Goal: Communication & Community: Answer question/provide support

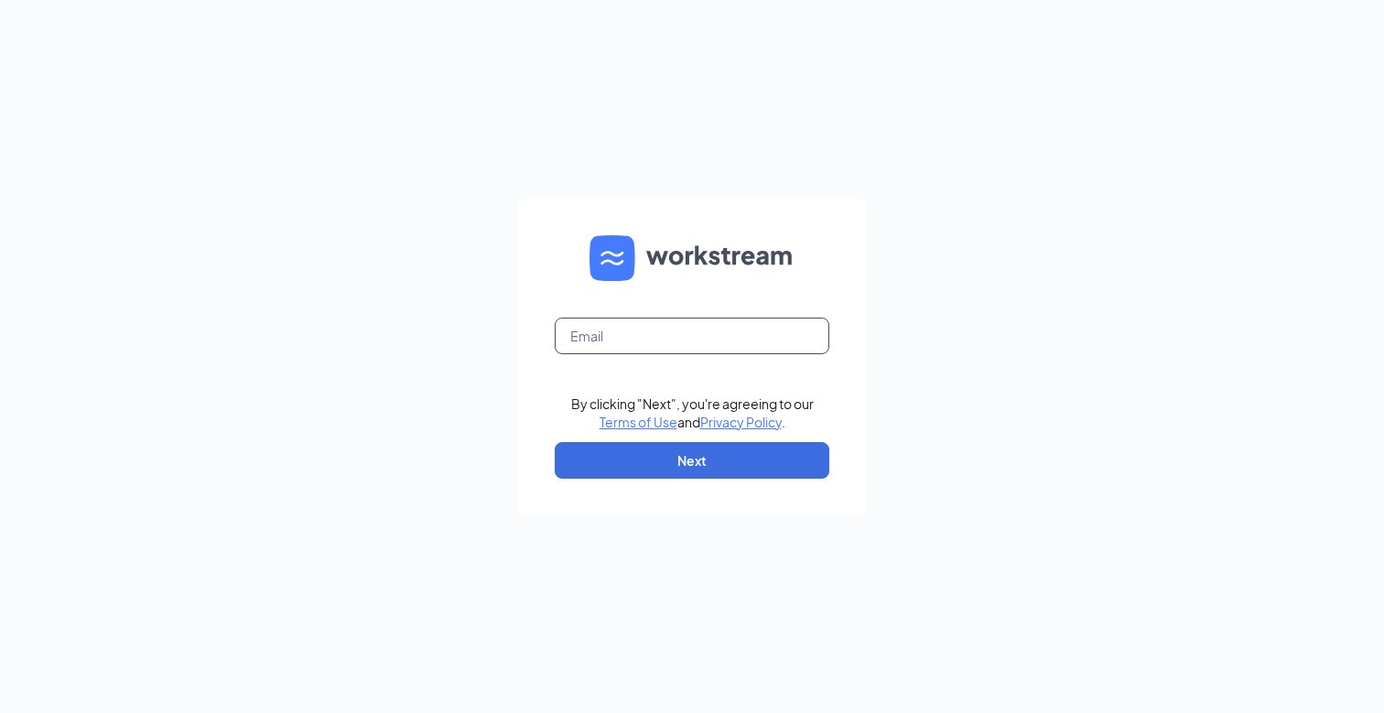
click at [733, 320] on input "text" at bounding box center [692, 336] width 275 height 37
type input "gsmsmoothies@gmail.com"
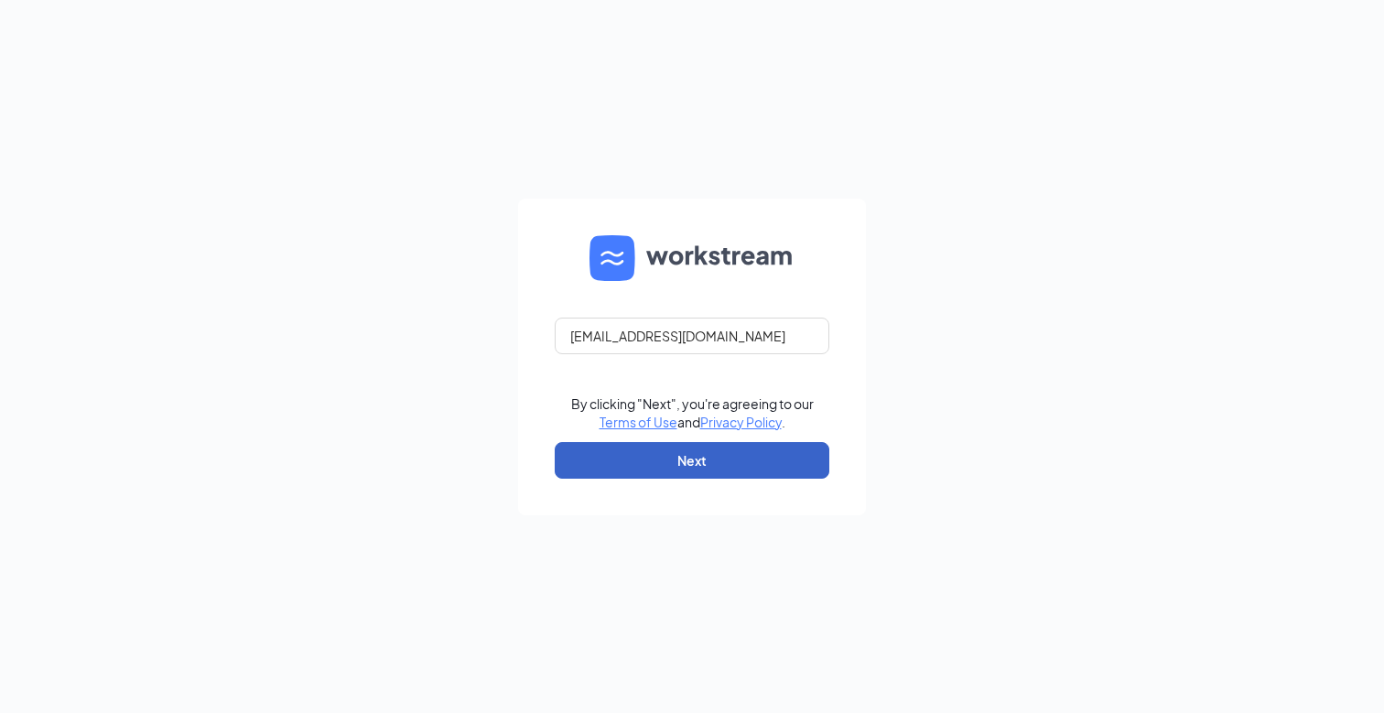
click at [723, 473] on button "Next" at bounding box center [692, 460] width 275 height 37
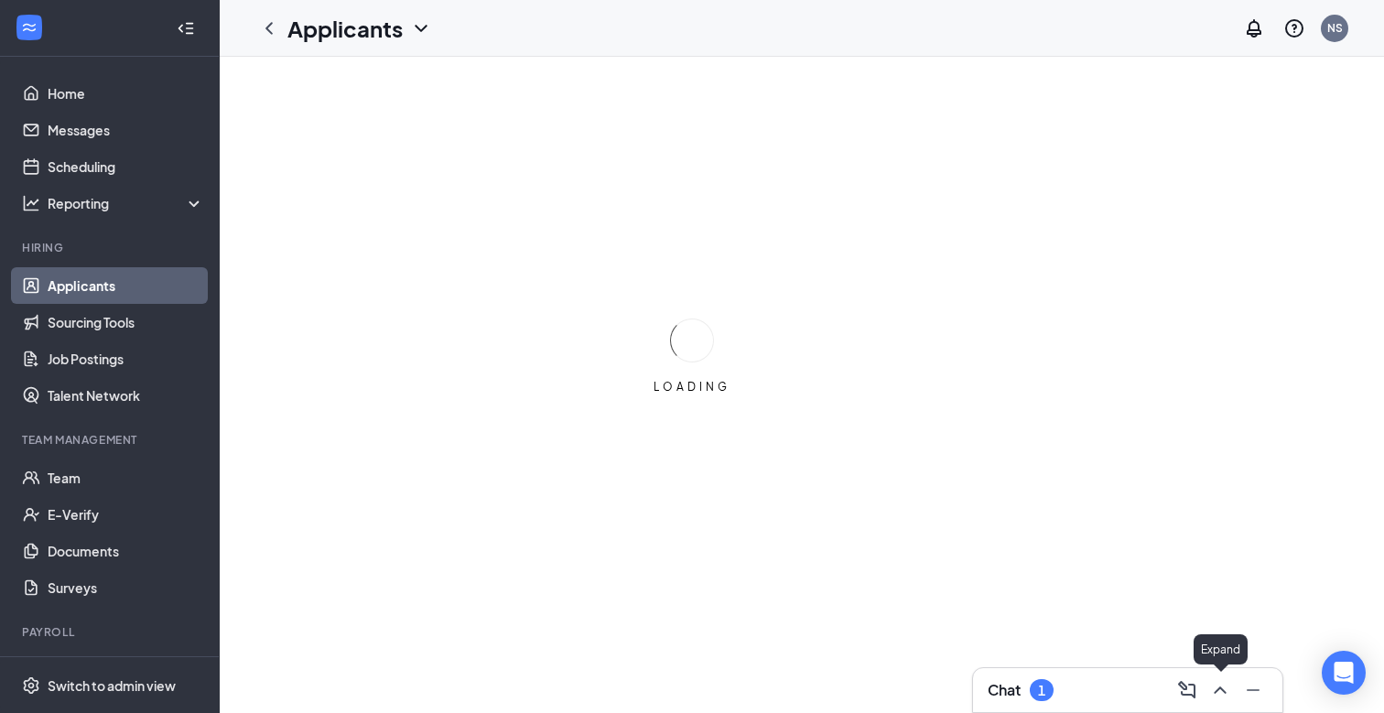
click at [1224, 688] on icon "ChevronUp" at bounding box center [1220, 690] width 22 height 22
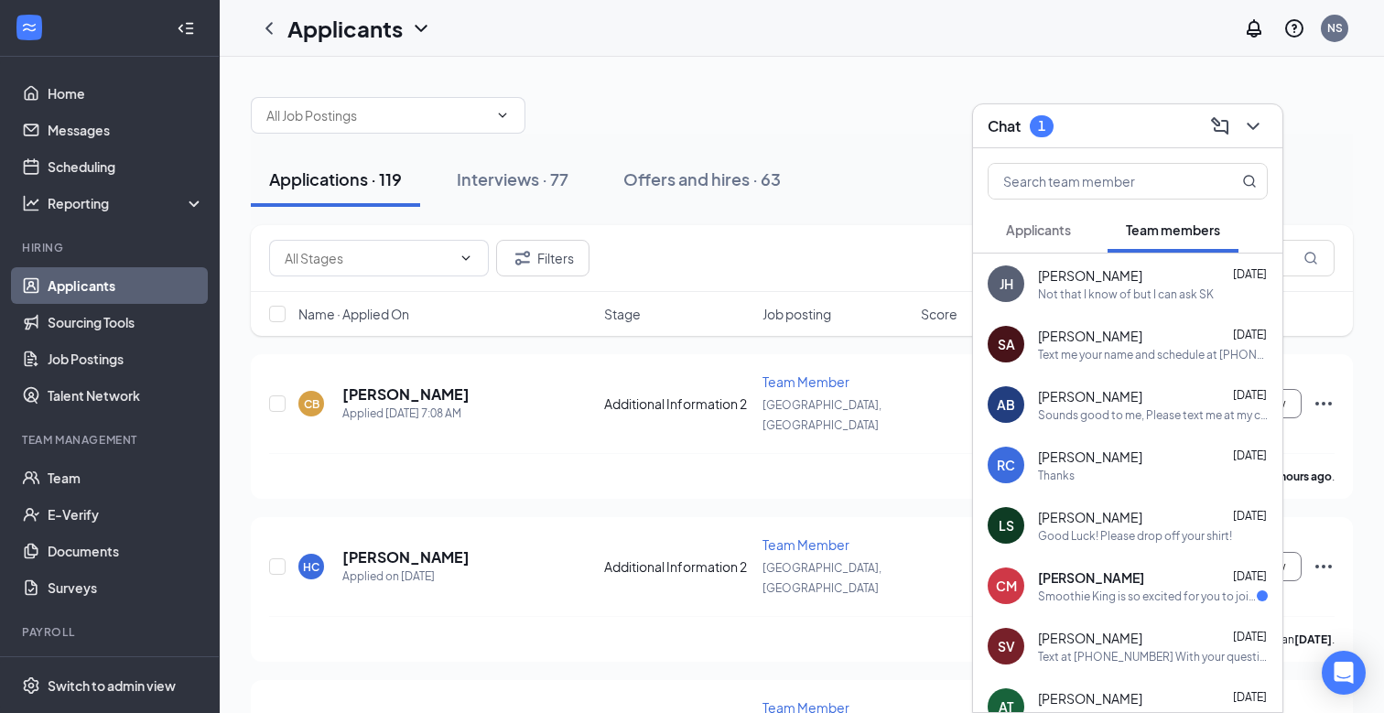
click at [1140, 276] on div "[PERSON_NAME] [DATE]" at bounding box center [1153, 275] width 230 height 18
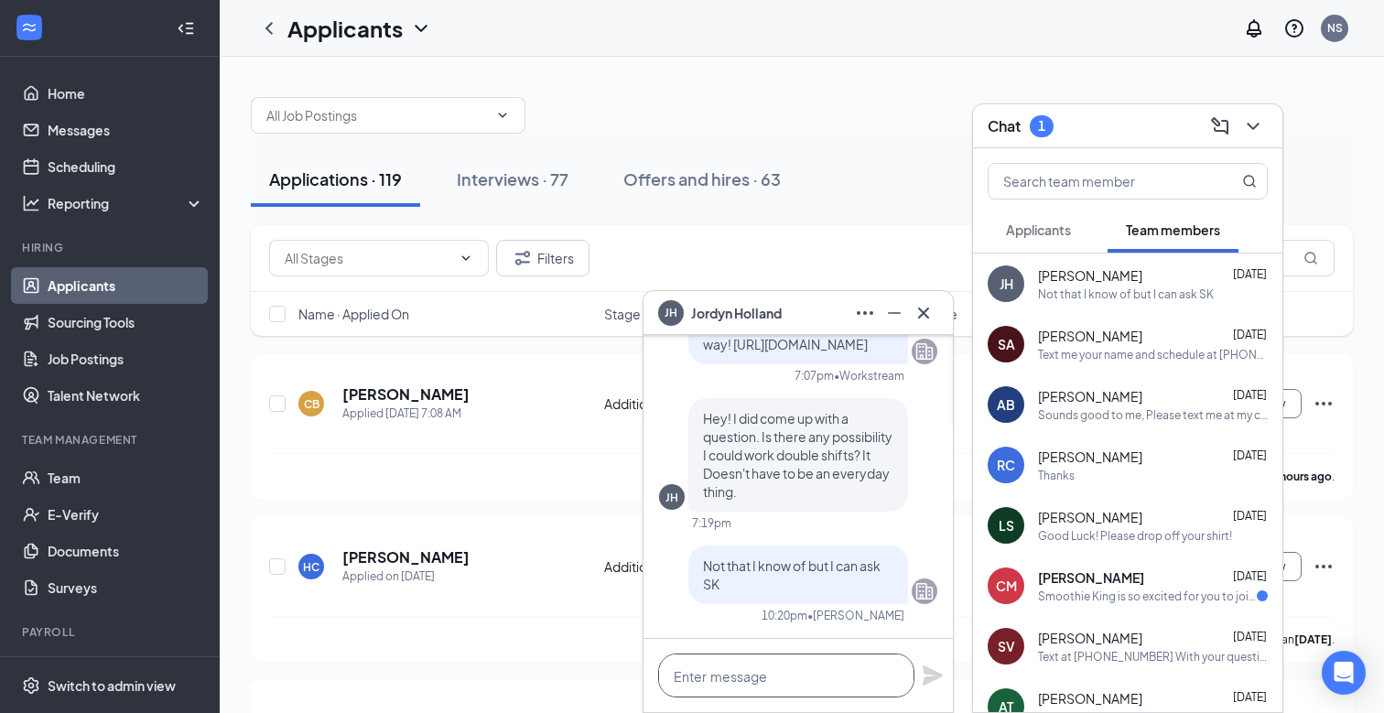
click at [763, 676] on textarea at bounding box center [786, 676] width 256 height 44
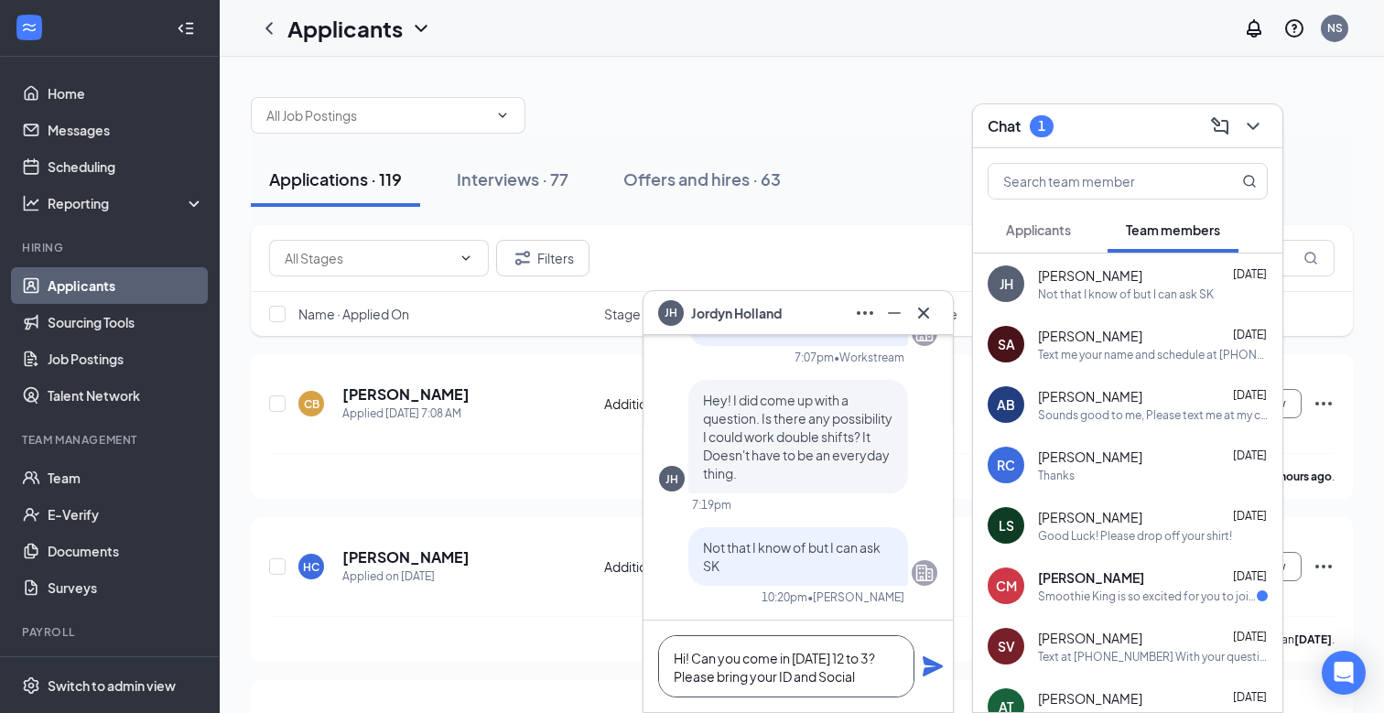
scroll to position [2, 0]
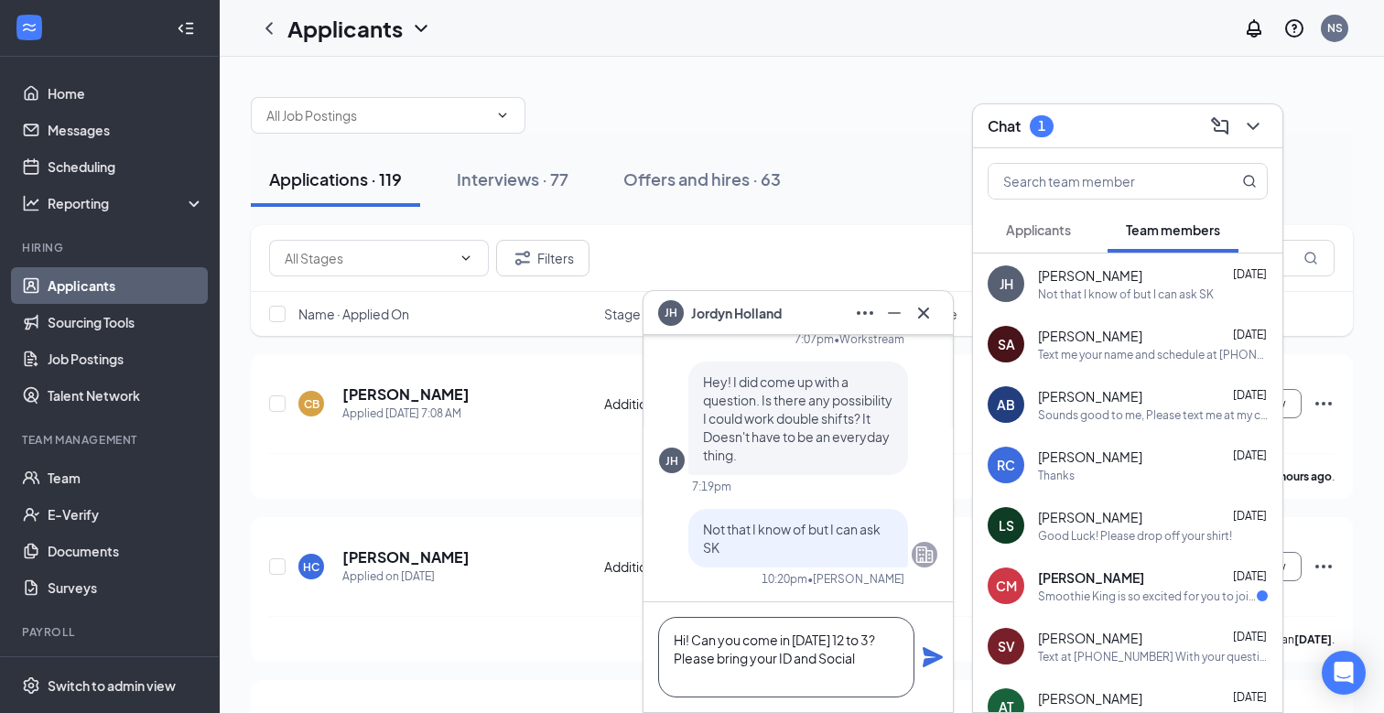
type textarea "Hi! Can you come in [DATE] 12 to 3? Please bring your ID and Social"
click at [930, 660] on icon "Plane" at bounding box center [933, 657] width 20 height 20
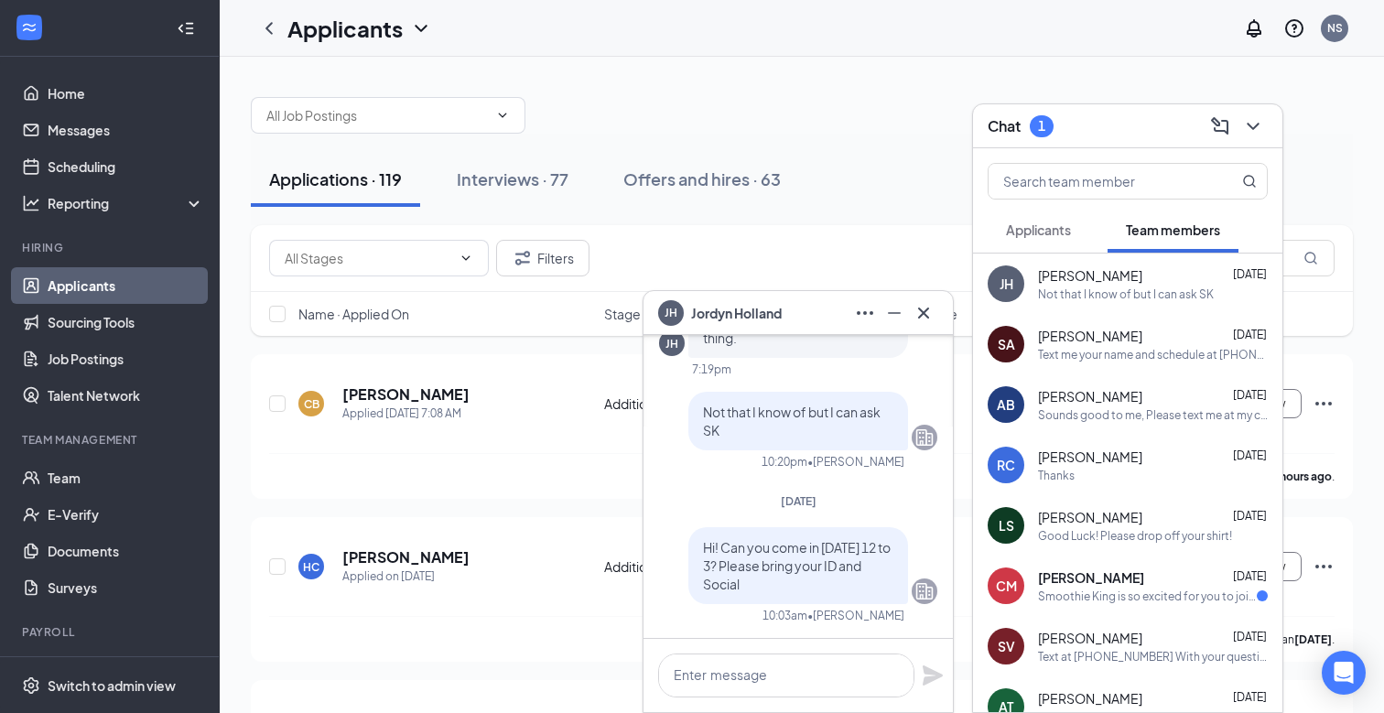
scroll to position [0, 0]
click at [1119, 585] on span "[PERSON_NAME]" at bounding box center [1091, 578] width 106 height 18
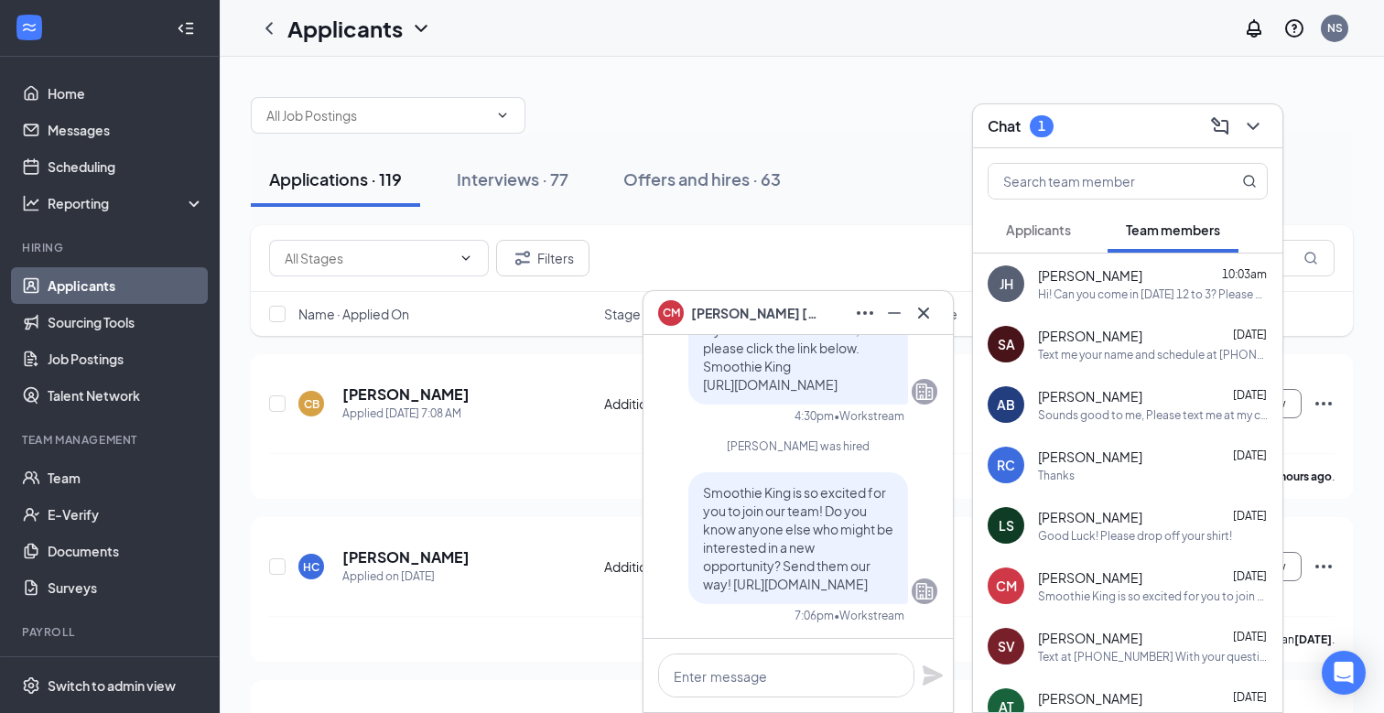
click at [1132, 590] on div "Smoothie King is so excited for you to join our team! Do you know anyone else w…" at bounding box center [1153, 597] width 230 height 16
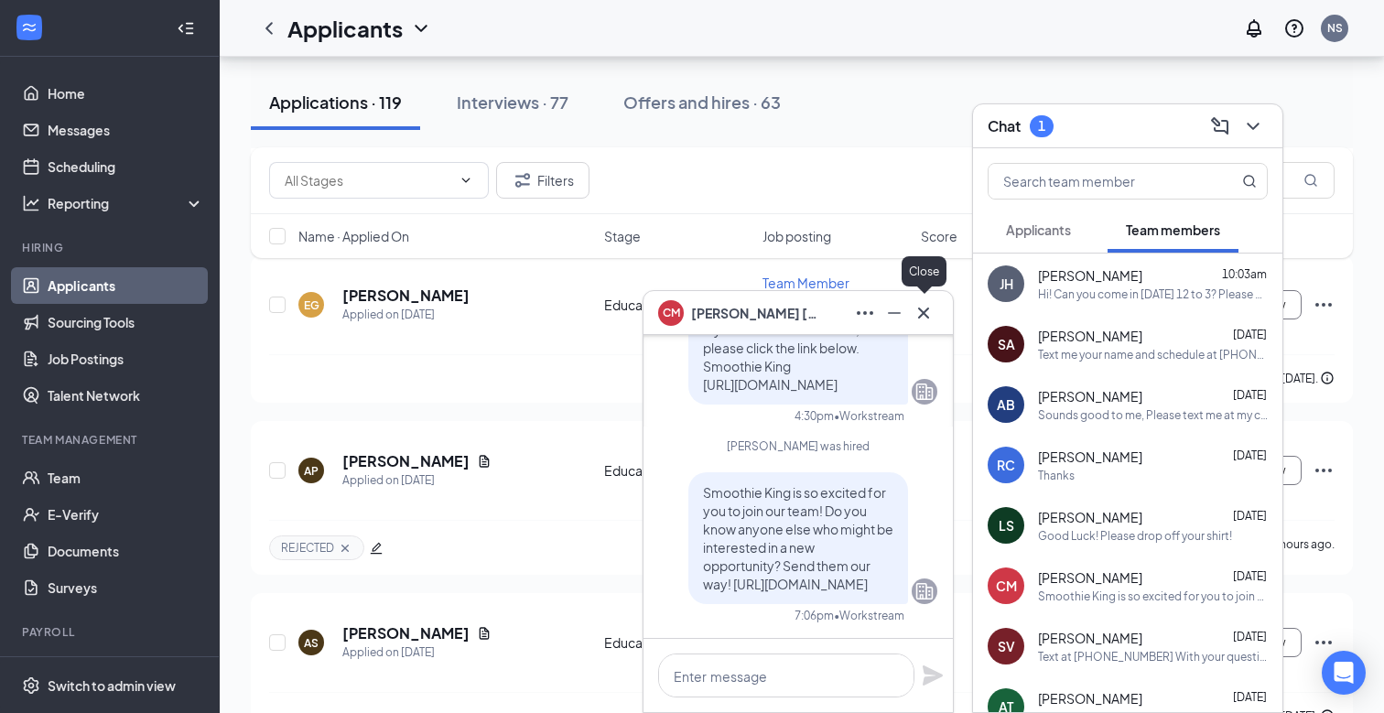
click at [929, 310] on icon "Cross" at bounding box center [924, 313] width 22 height 22
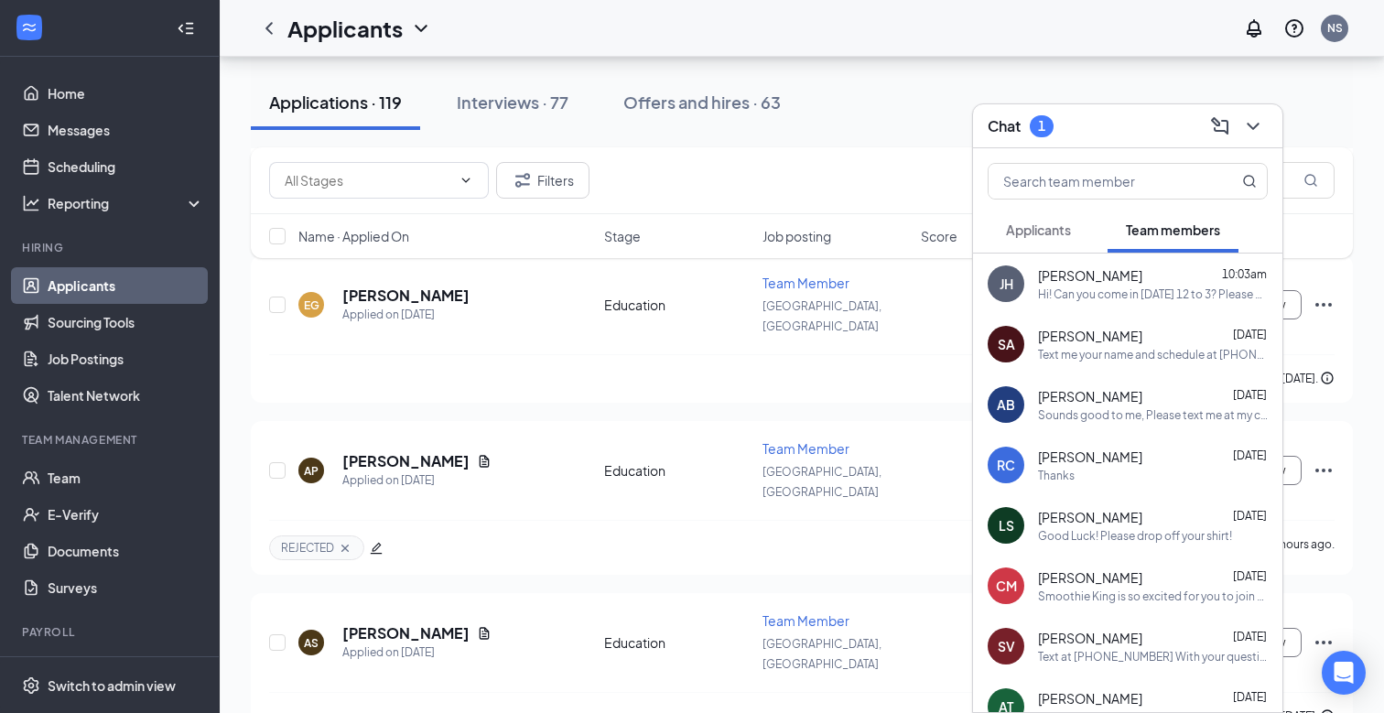
click at [1122, 387] on span "[PERSON_NAME]" at bounding box center [1090, 396] width 104 height 18
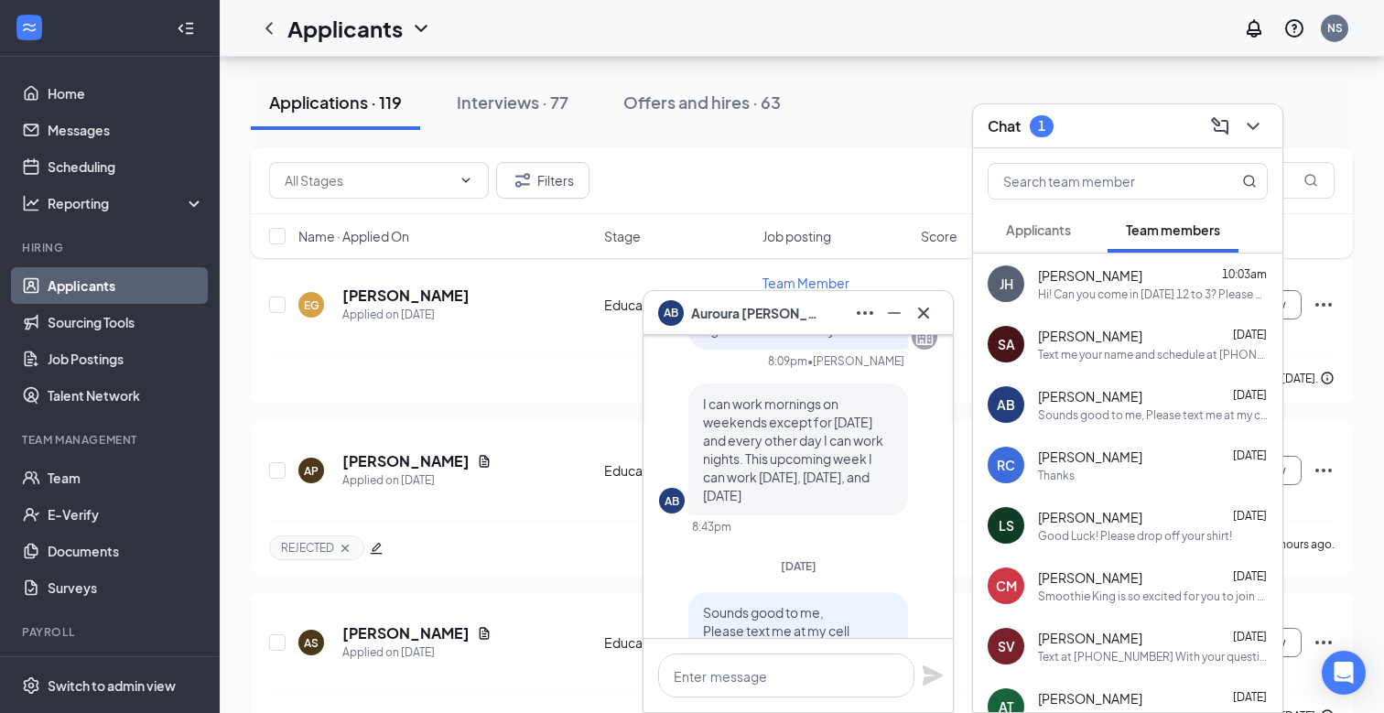
scroll to position [-135, 0]
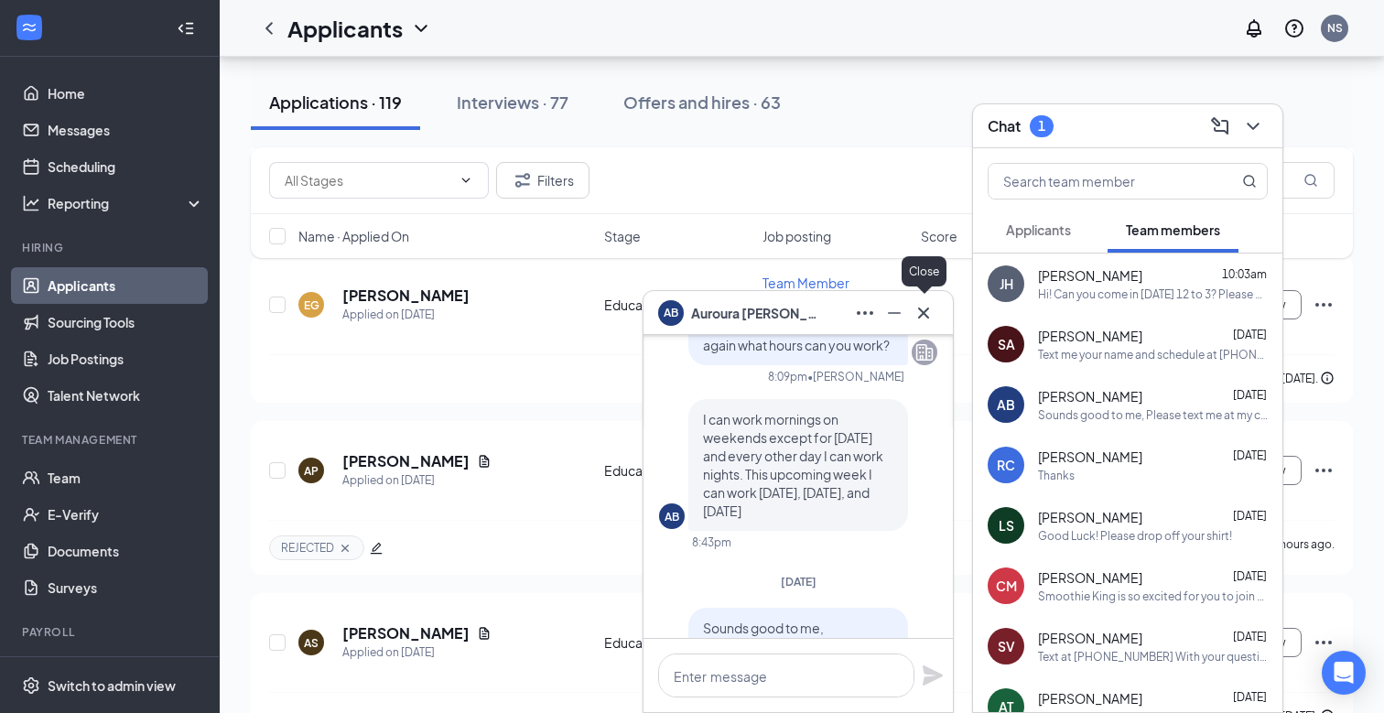
click at [925, 316] on icon "Cross" at bounding box center [924, 313] width 22 height 22
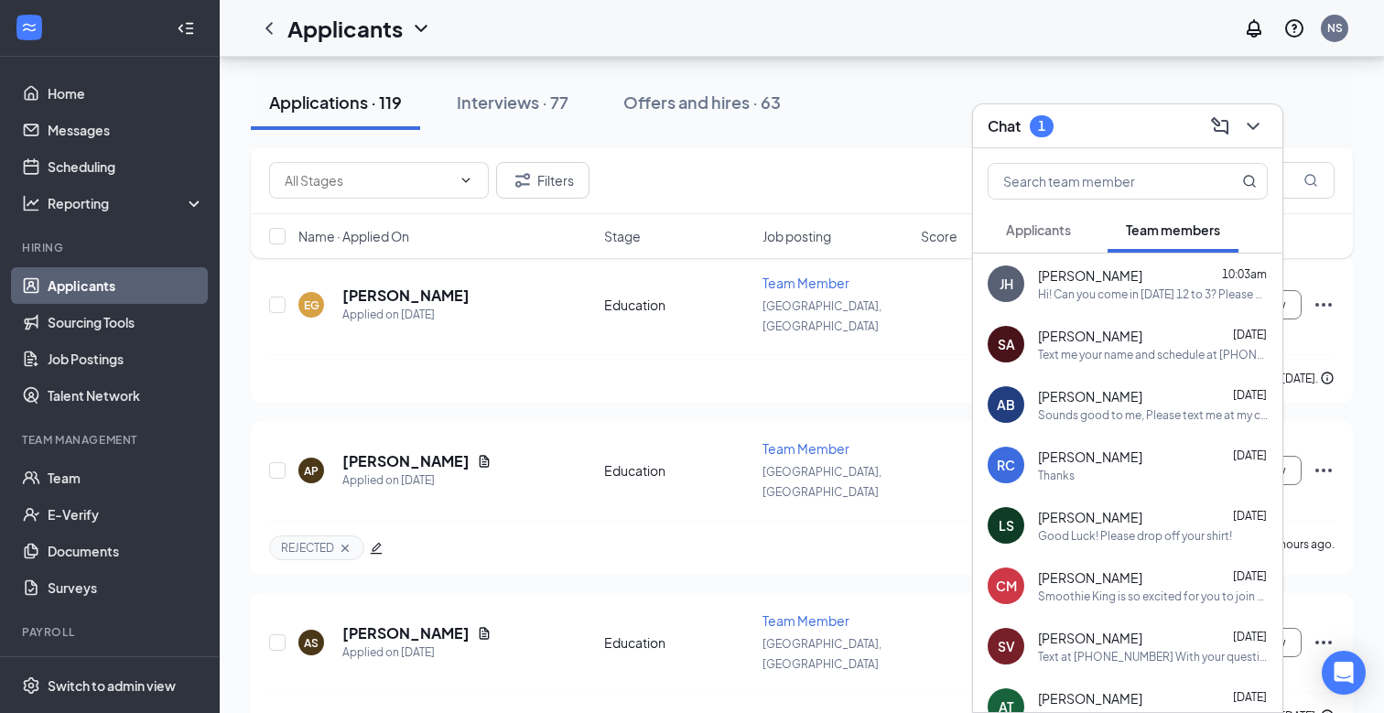
click at [1048, 230] on span "Applicants" at bounding box center [1038, 230] width 65 height 16
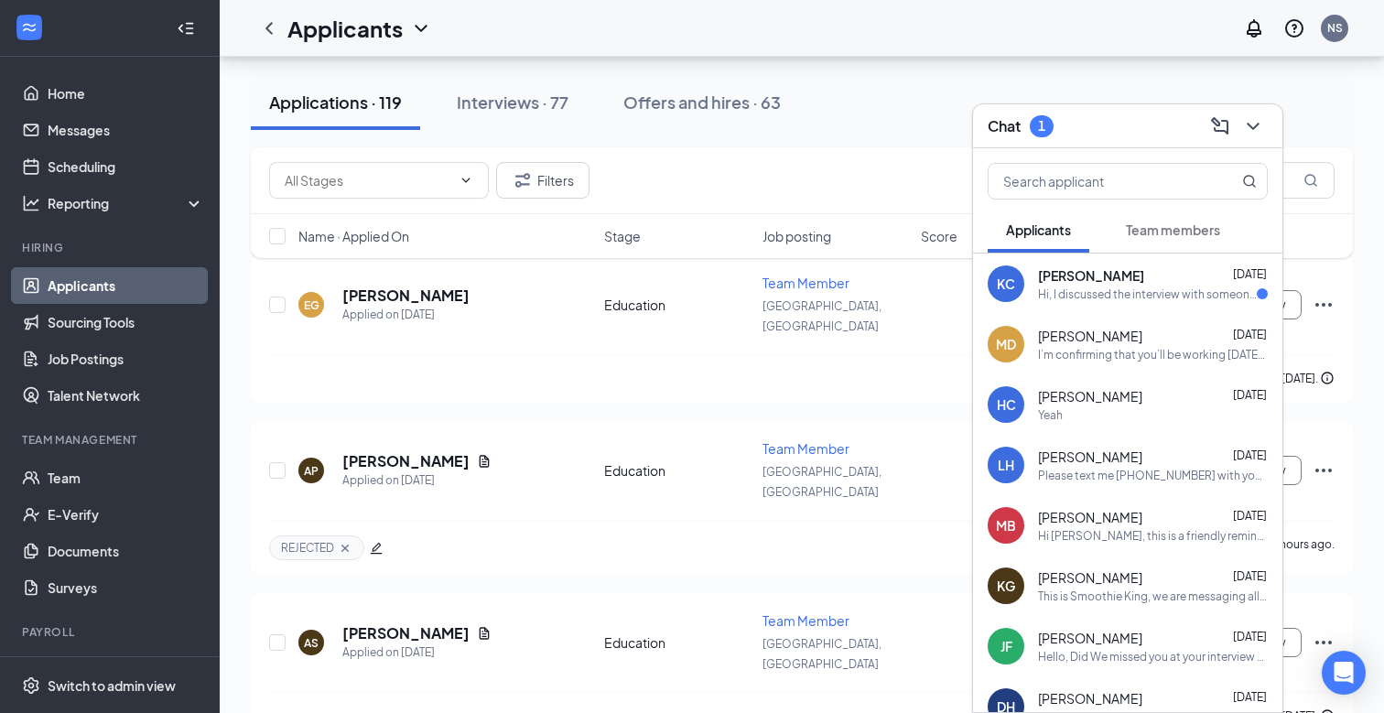
click at [1154, 284] on div "[PERSON_NAME] [DATE]" at bounding box center [1153, 275] width 230 height 18
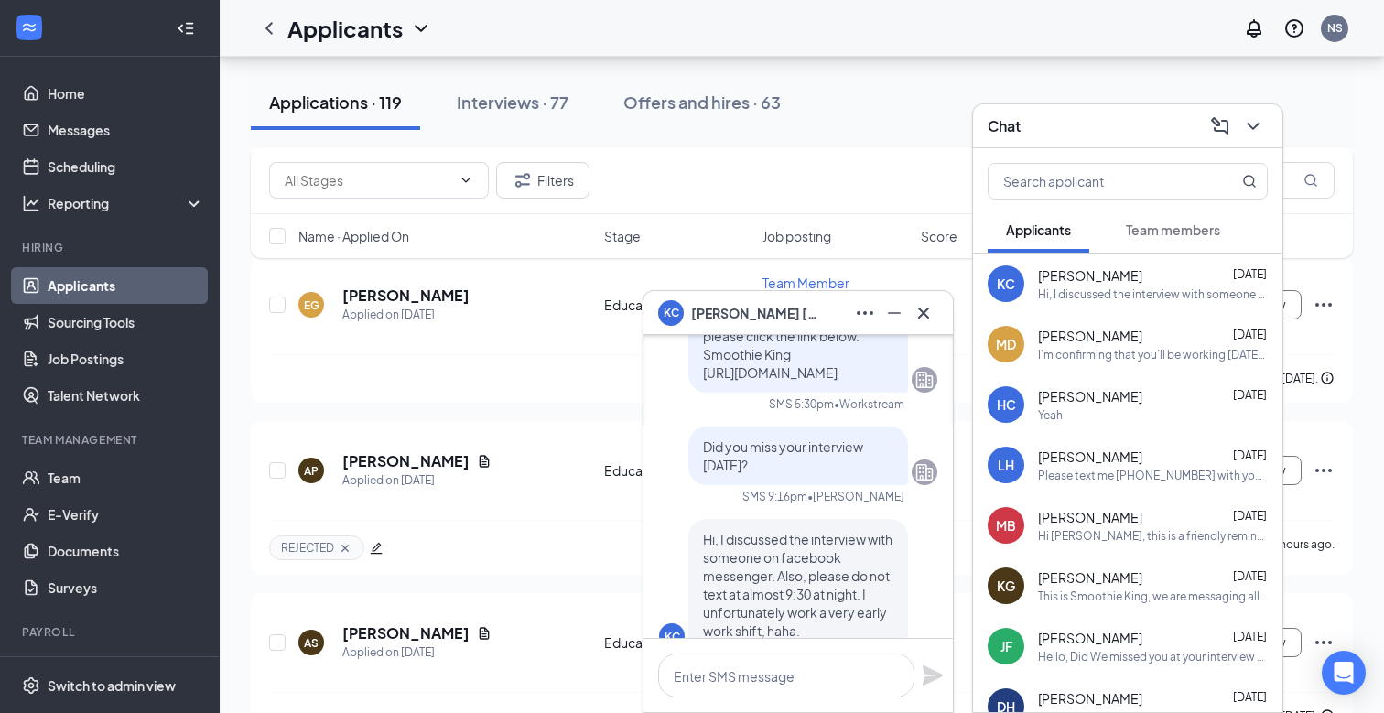
scroll to position [0, 0]
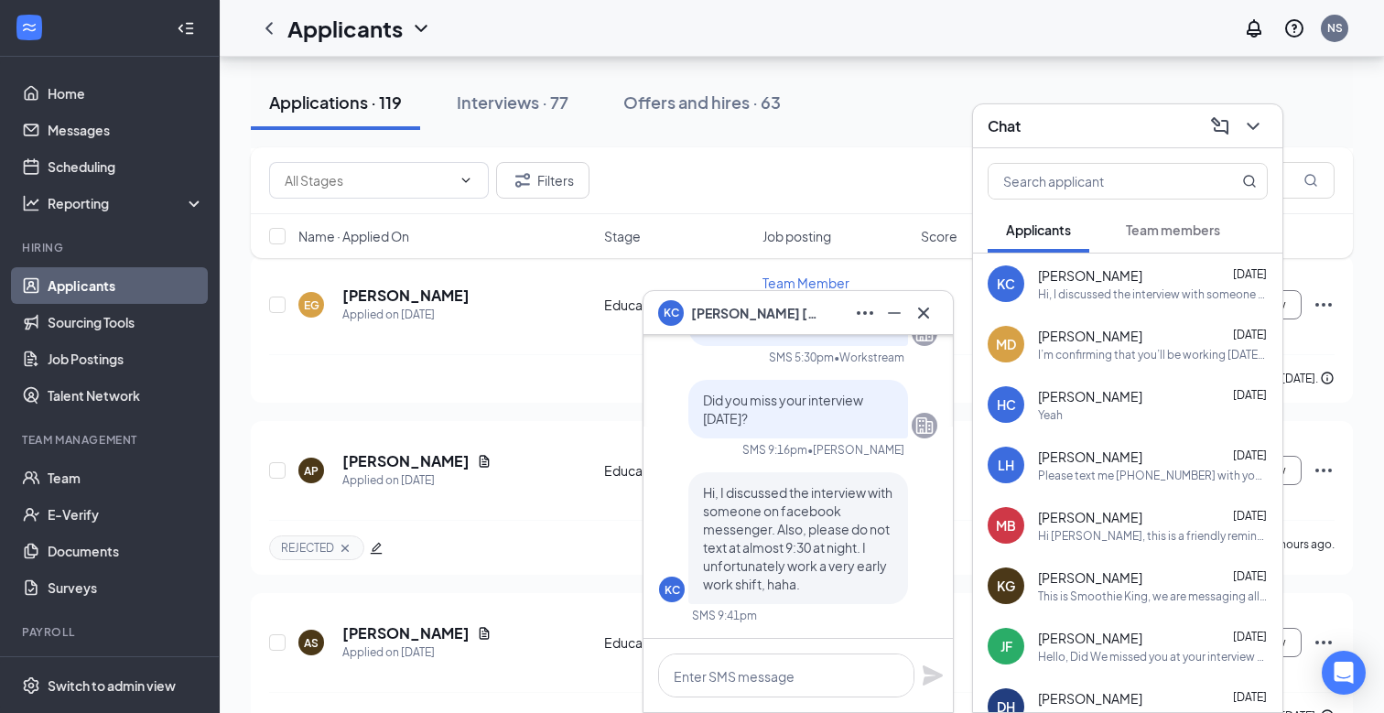
drag, startPoint x: 708, startPoint y: 401, endPoint x: 790, endPoint y: 435, distance: 89.1
click at [790, 435] on div "Did you miss your interview [DATE]?" at bounding box center [798, 409] width 220 height 59
click at [924, 306] on icon "Cross" at bounding box center [924, 313] width 22 height 22
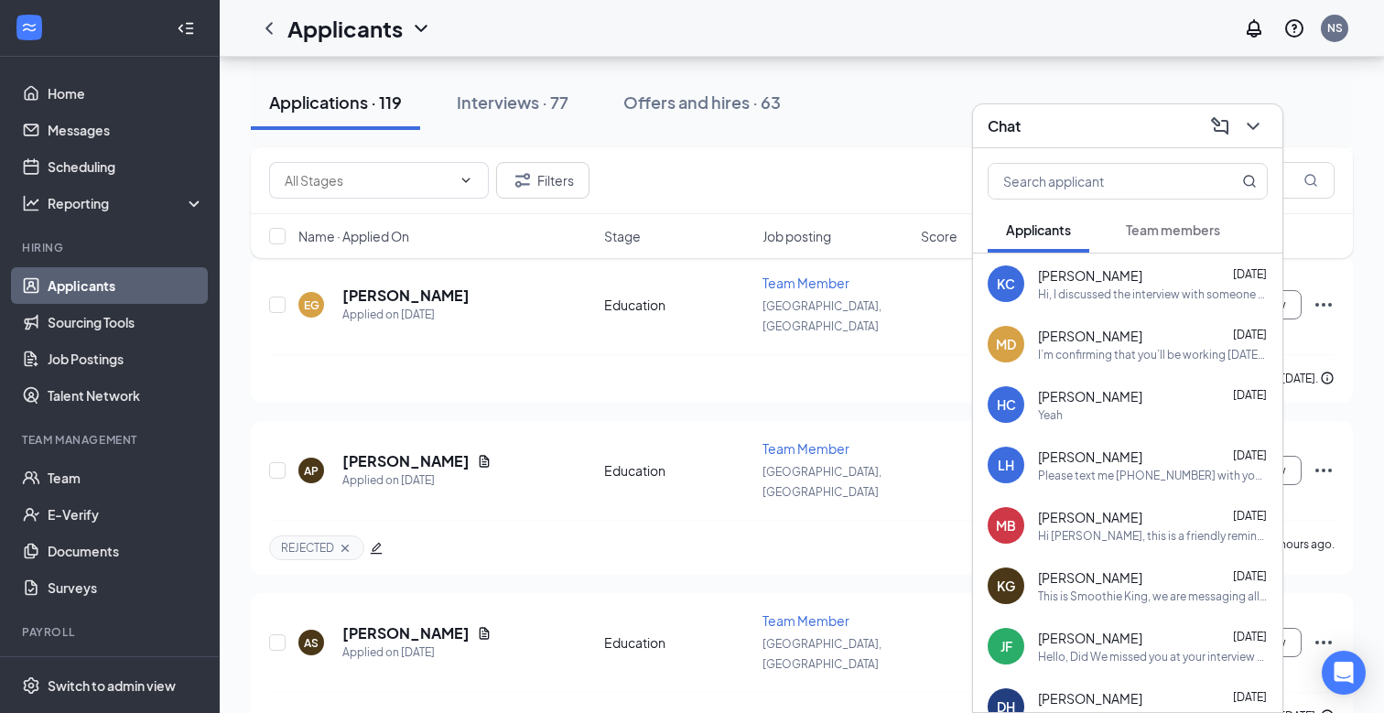
click at [1171, 352] on div "I’m confirming that you’ll be working [DATE] at Smoothie King Sevierville from …" at bounding box center [1153, 355] width 230 height 16
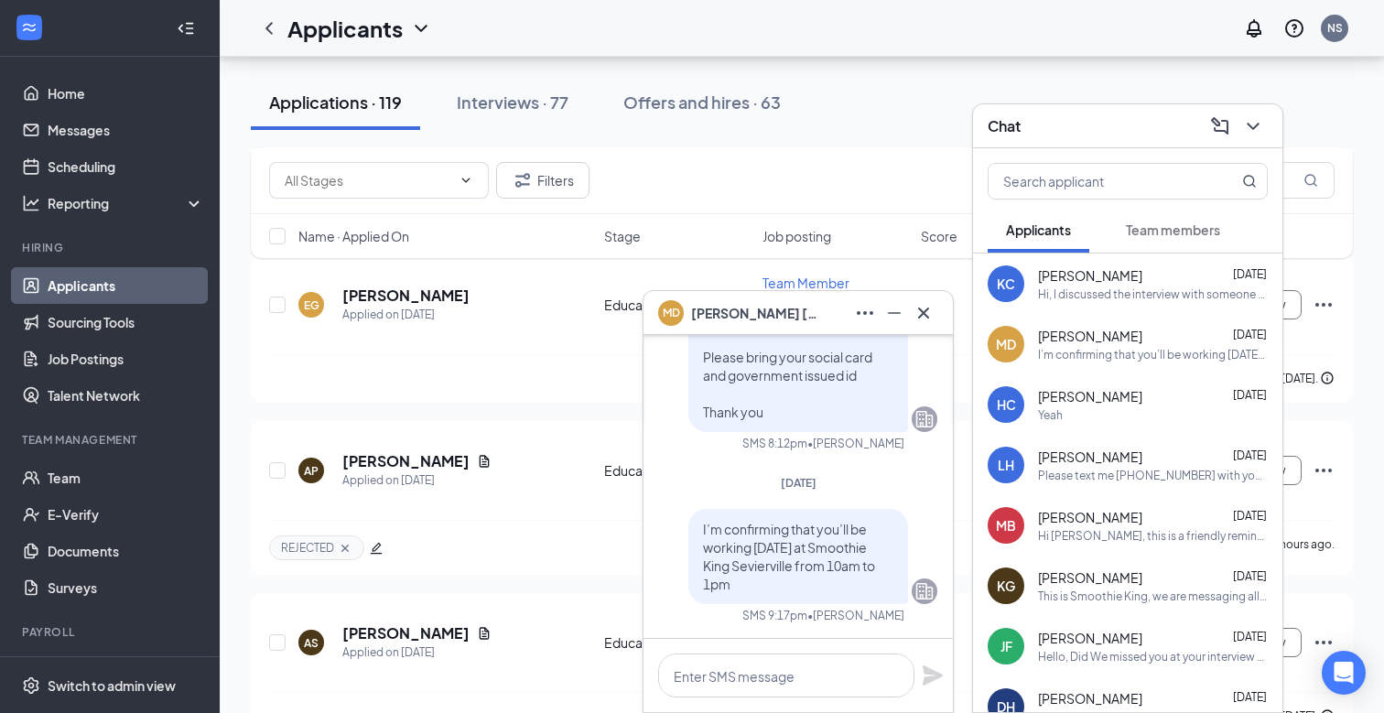
drag, startPoint x: 704, startPoint y: 531, endPoint x: 764, endPoint y: 590, distance: 83.5
click at [764, 590] on p "I’m confirming that you’ll be working [DATE] at Smoothie King Sevierville from …" at bounding box center [798, 556] width 190 height 73
click at [930, 317] on icon "Cross" at bounding box center [924, 313] width 22 height 22
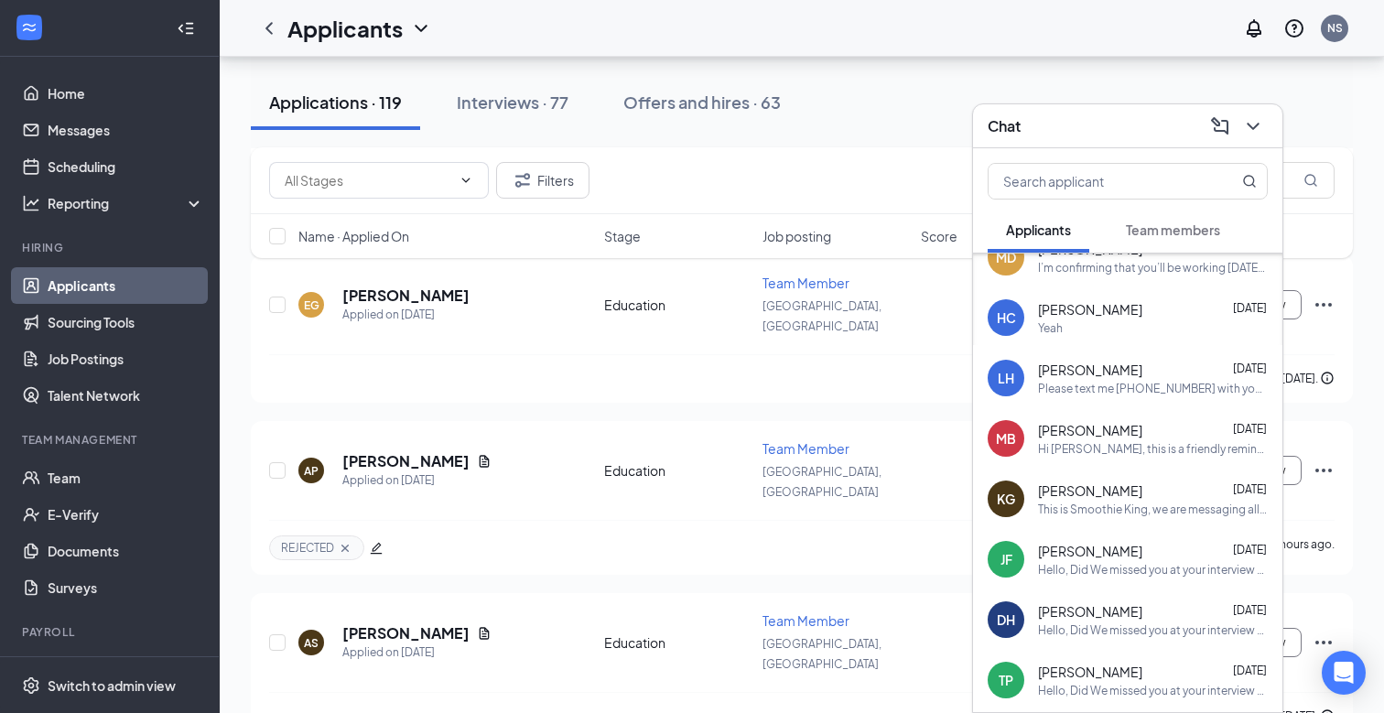
scroll to position [83, 0]
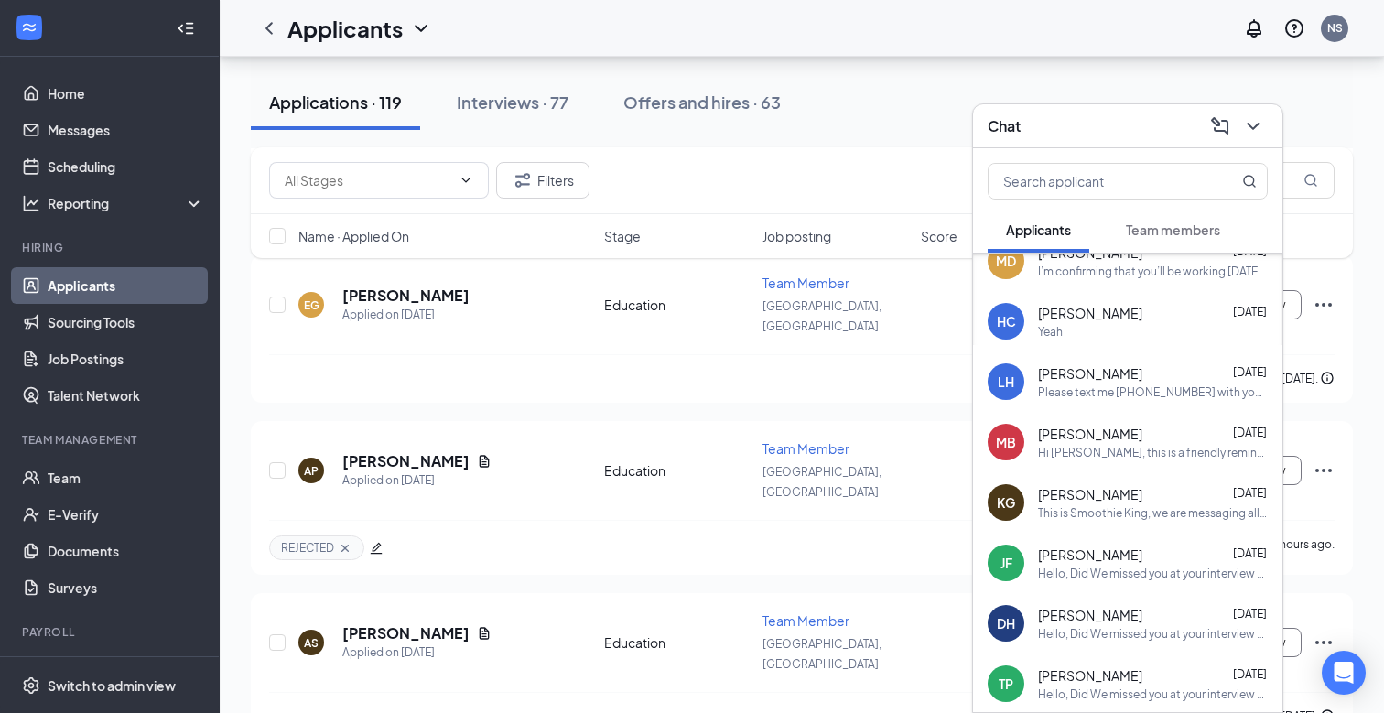
click at [1152, 568] on div "Hello, Did We missed you at your interview with Smoothie King [PERSON_NAME]? No…" at bounding box center [1153, 574] width 230 height 16
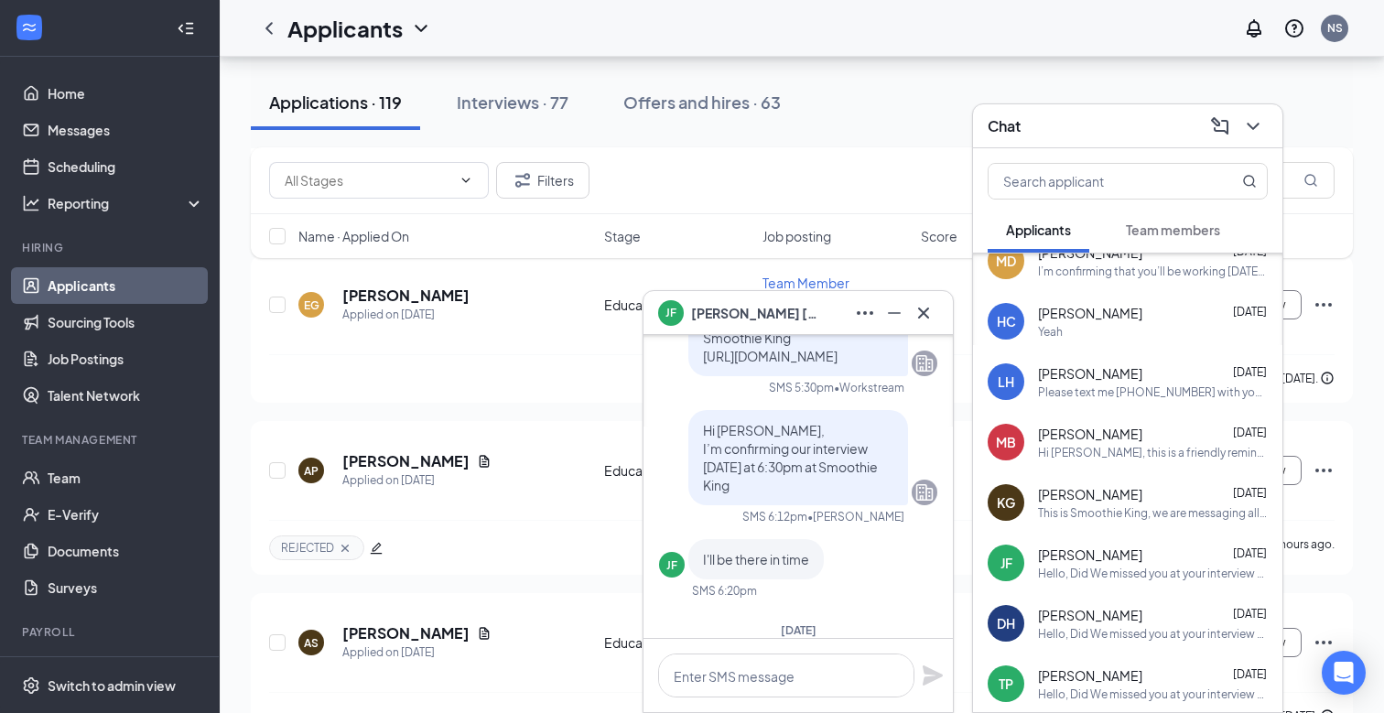
scroll to position [0, 0]
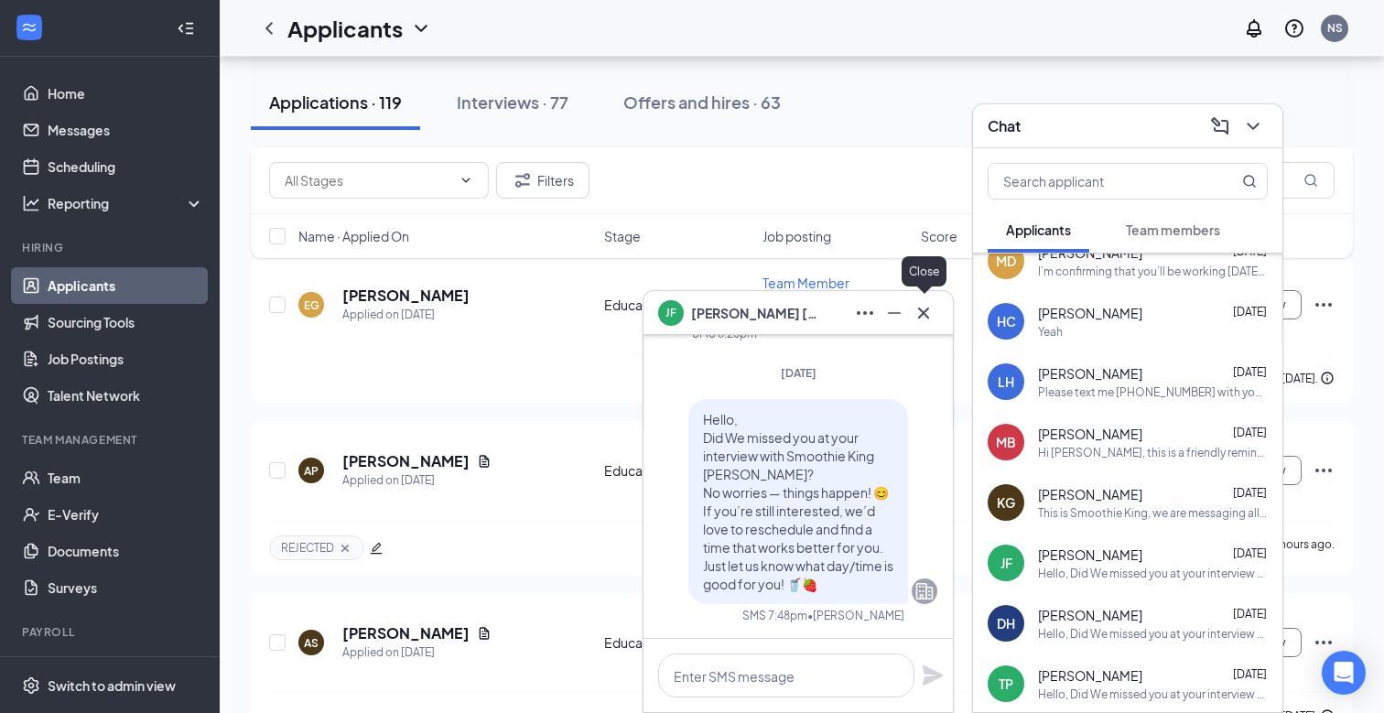
click at [932, 320] on icon "Cross" at bounding box center [924, 313] width 22 height 22
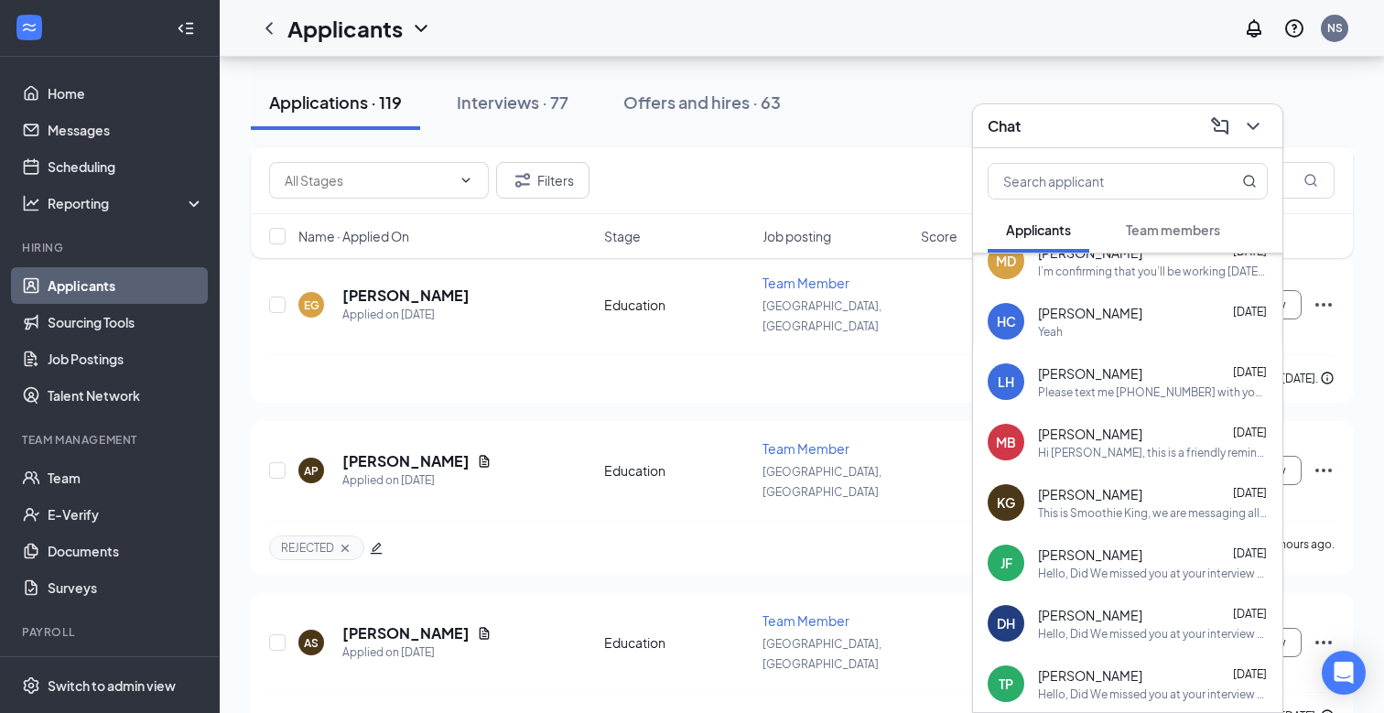
click at [1140, 624] on div "[PERSON_NAME] [DATE] Hello, Did We missed you at your interview with Smoothie K…" at bounding box center [1153, 624] width 230 height 36
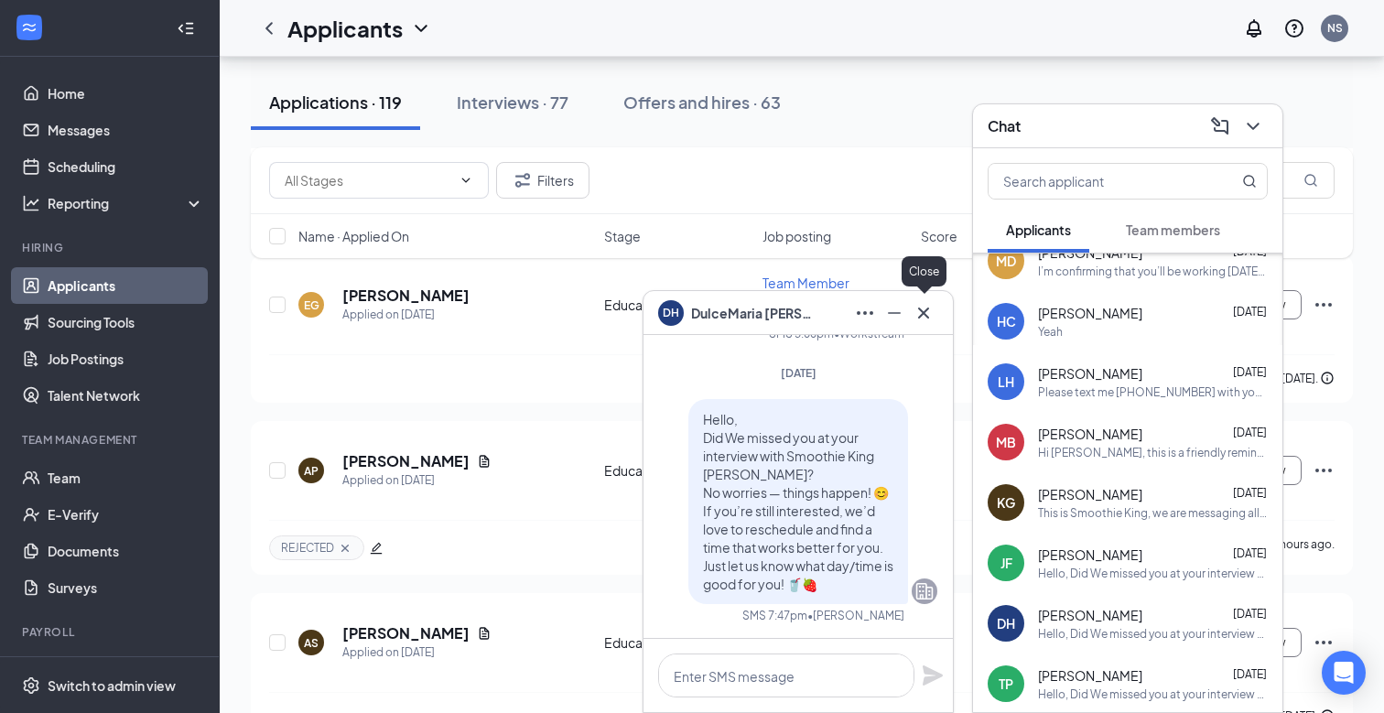
click at [927, 313] on icon "Cross" at bounding box center [924, 313] width 22 height 22
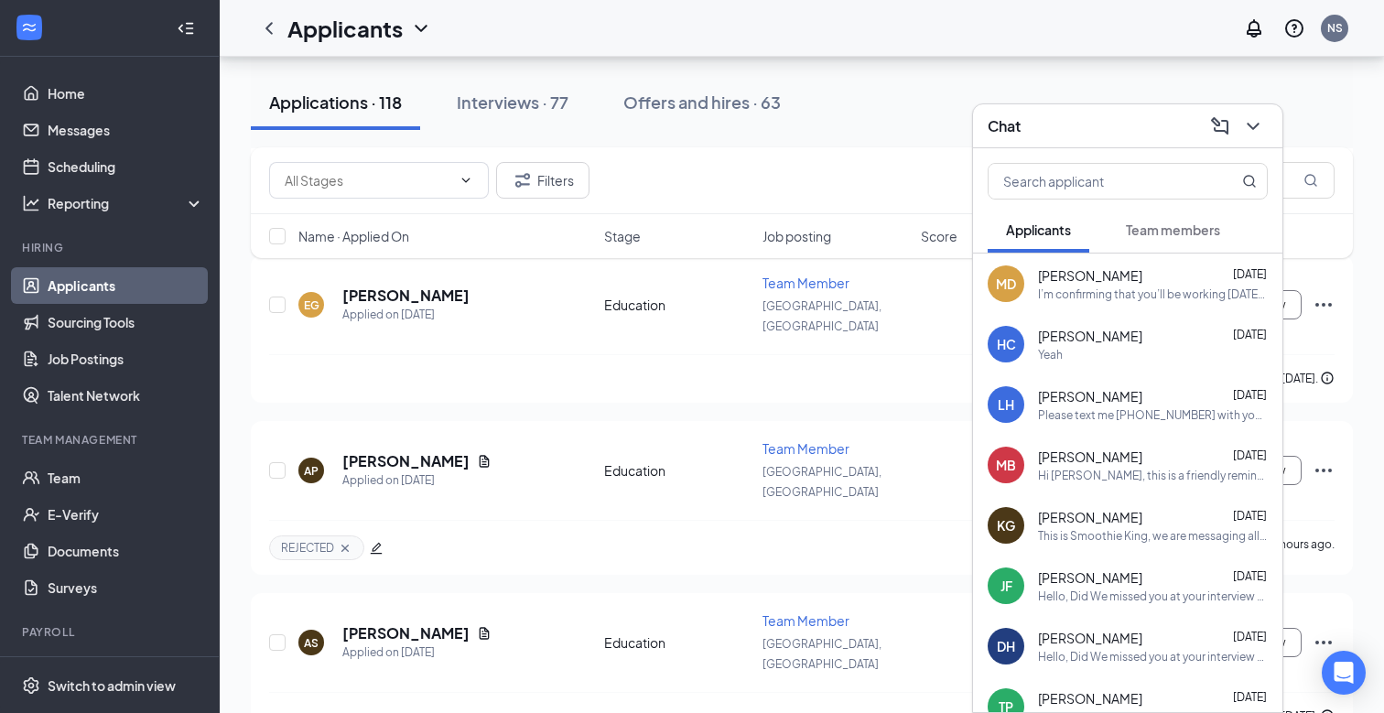
click at [1195, 227] on span "Team members" at bounding box center [1173, 230] width 94 height 16
